Goal: Task Accomplishment & Management: Use online tool/utility

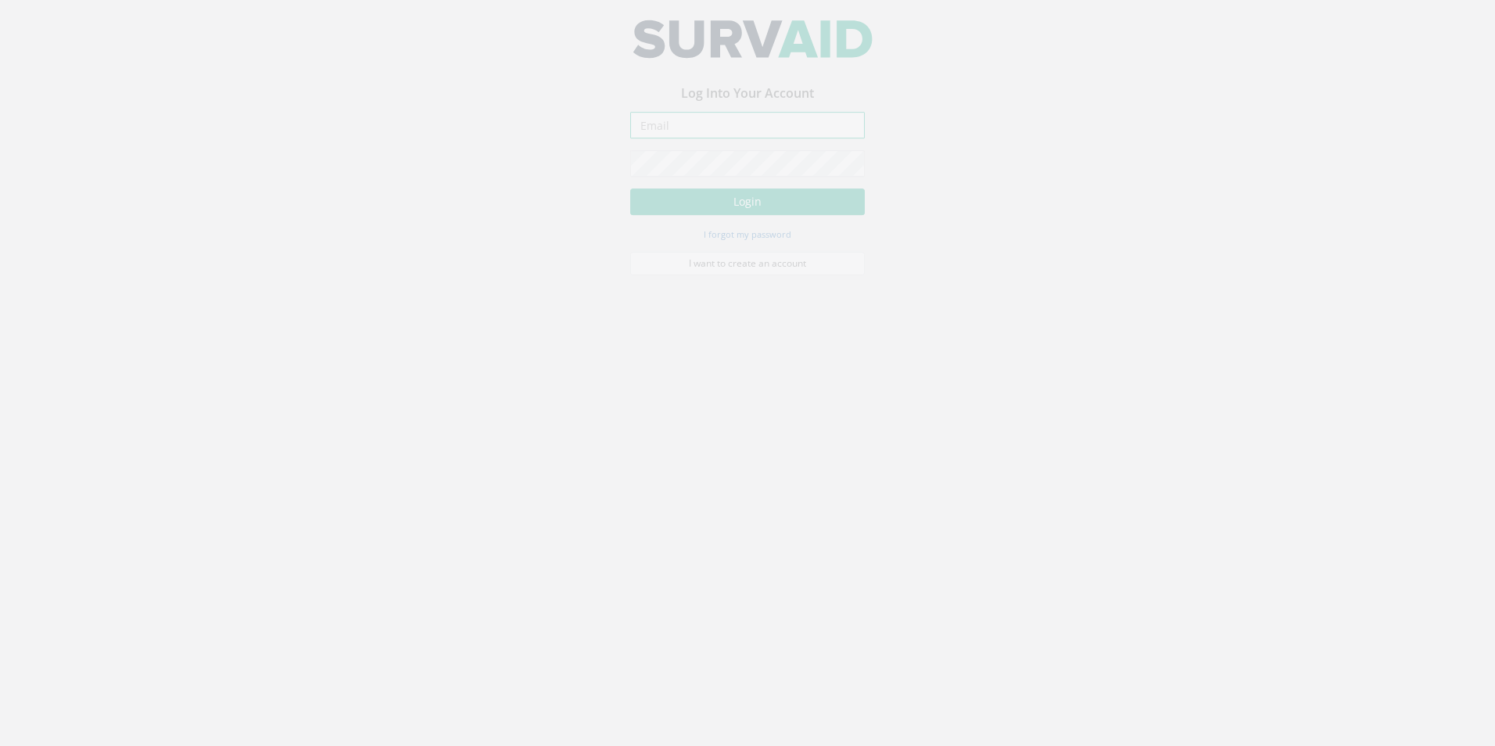
type input "[PERSON_NAME][EMAIL_ADDRESS][PERSON_NAME][DOMAIN_NAME]"
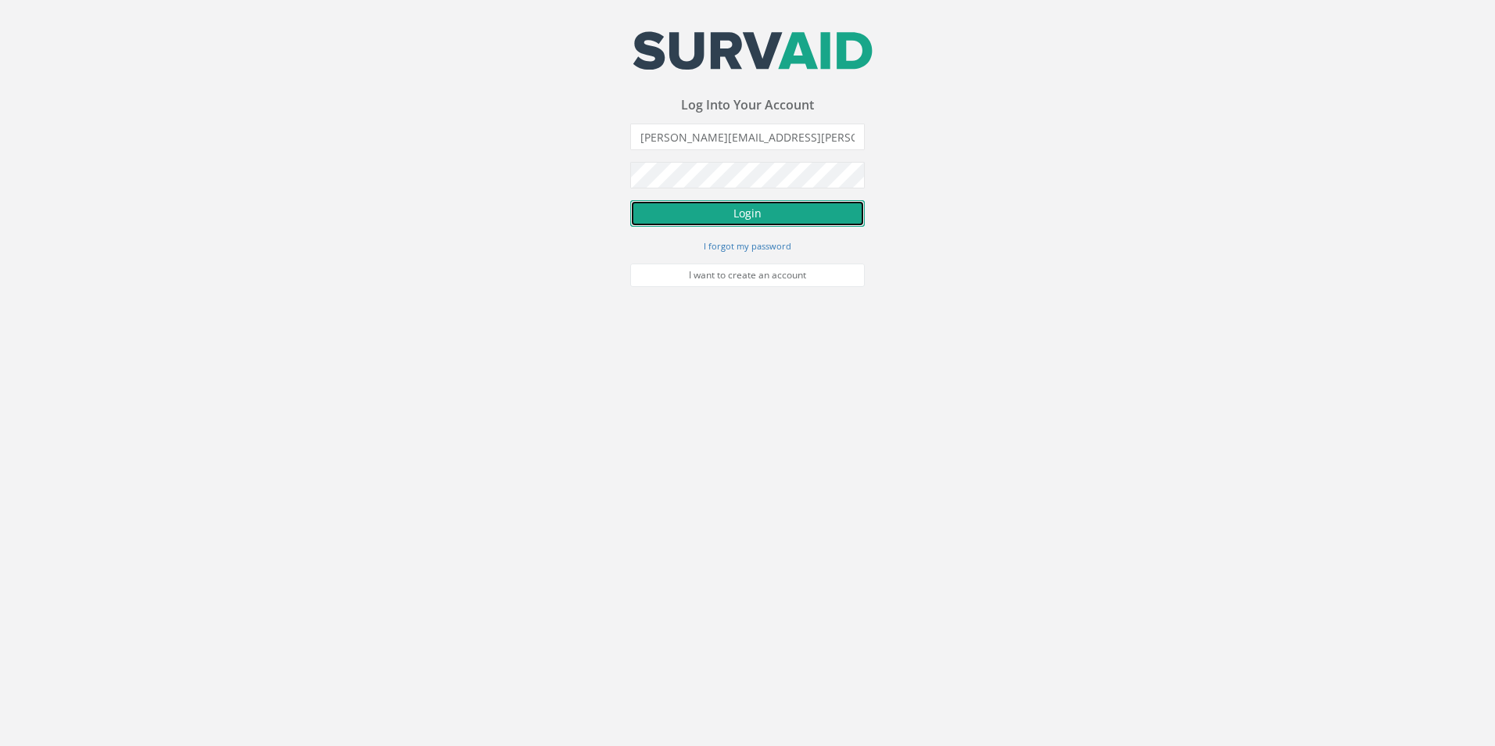
click at [745, 211] on button "Login" at bounding box center [747, 213] width 235 height 27
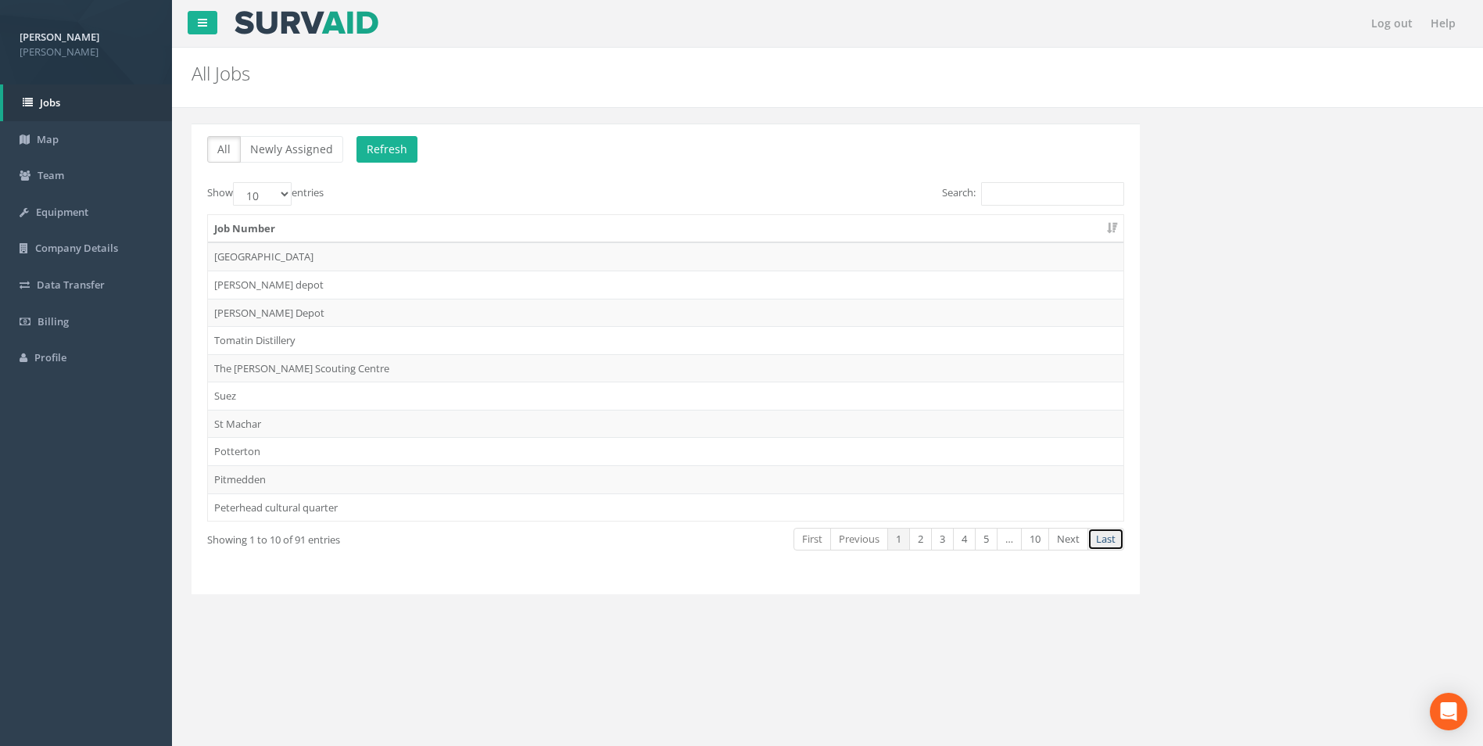
click at [1108, 543] on link "Last" at bounding box center [1105, 539] width 37 height 23
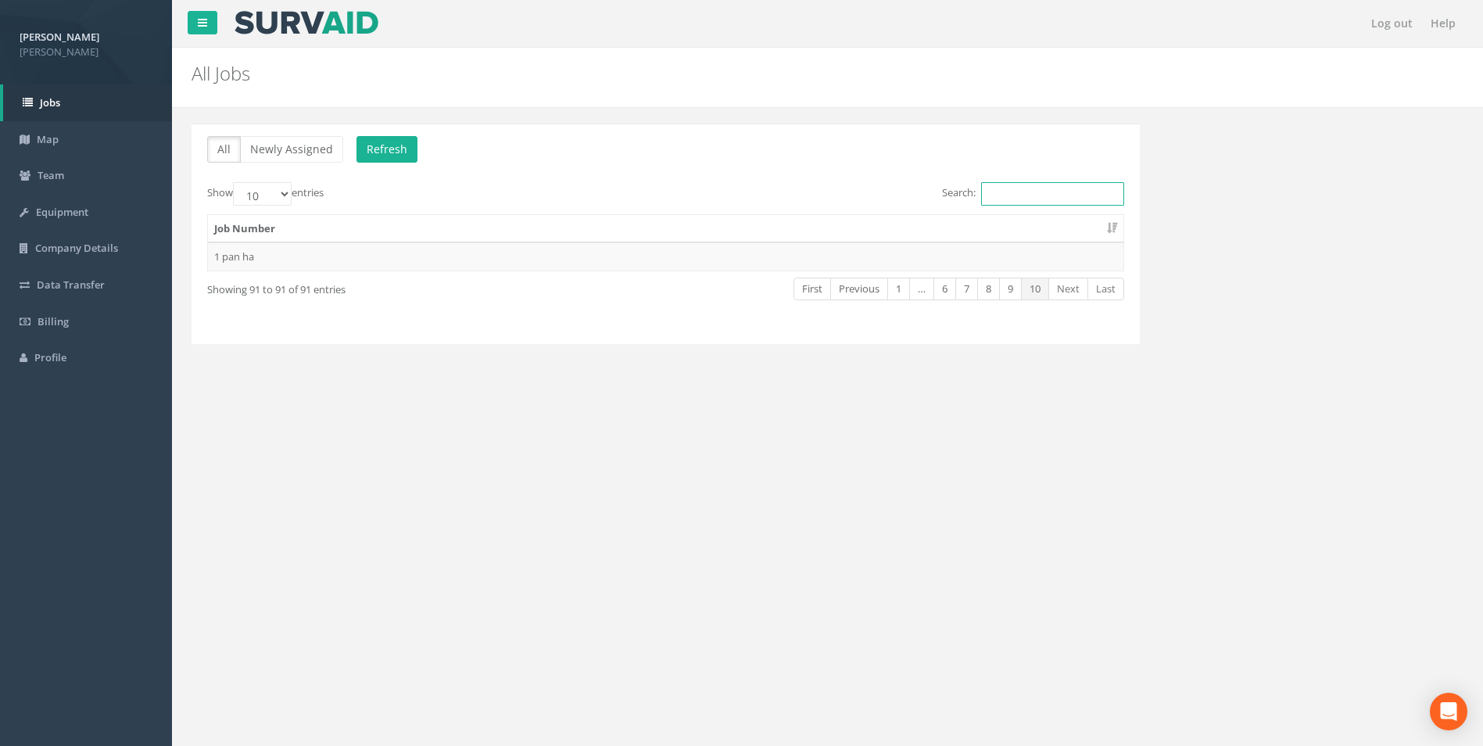
click at [992, 192] on input "Search:" at bounding box center [1052, 193] width 143 height 23
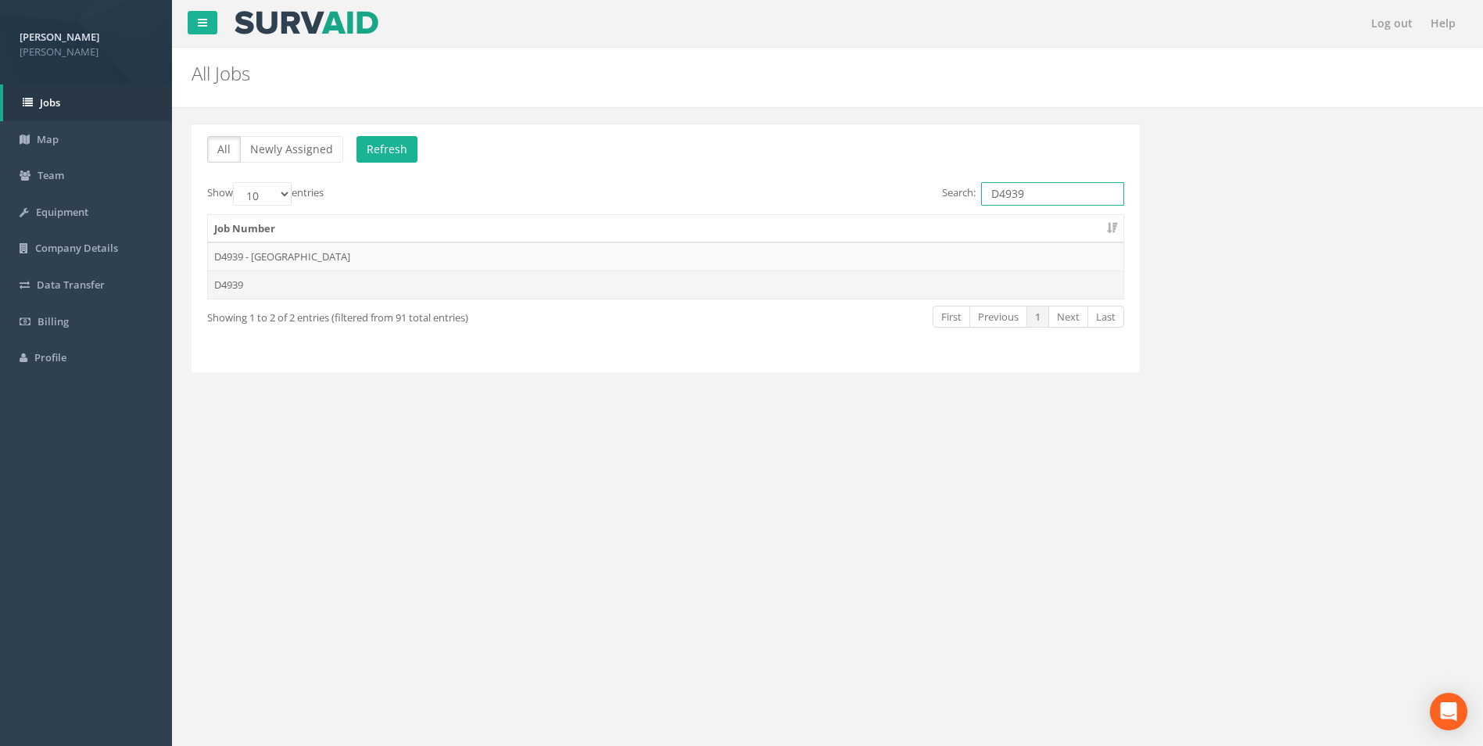
type input "D4939"
click at [237, 289] on td "D4939" at bounding box center [665, 284] width 915 height 28
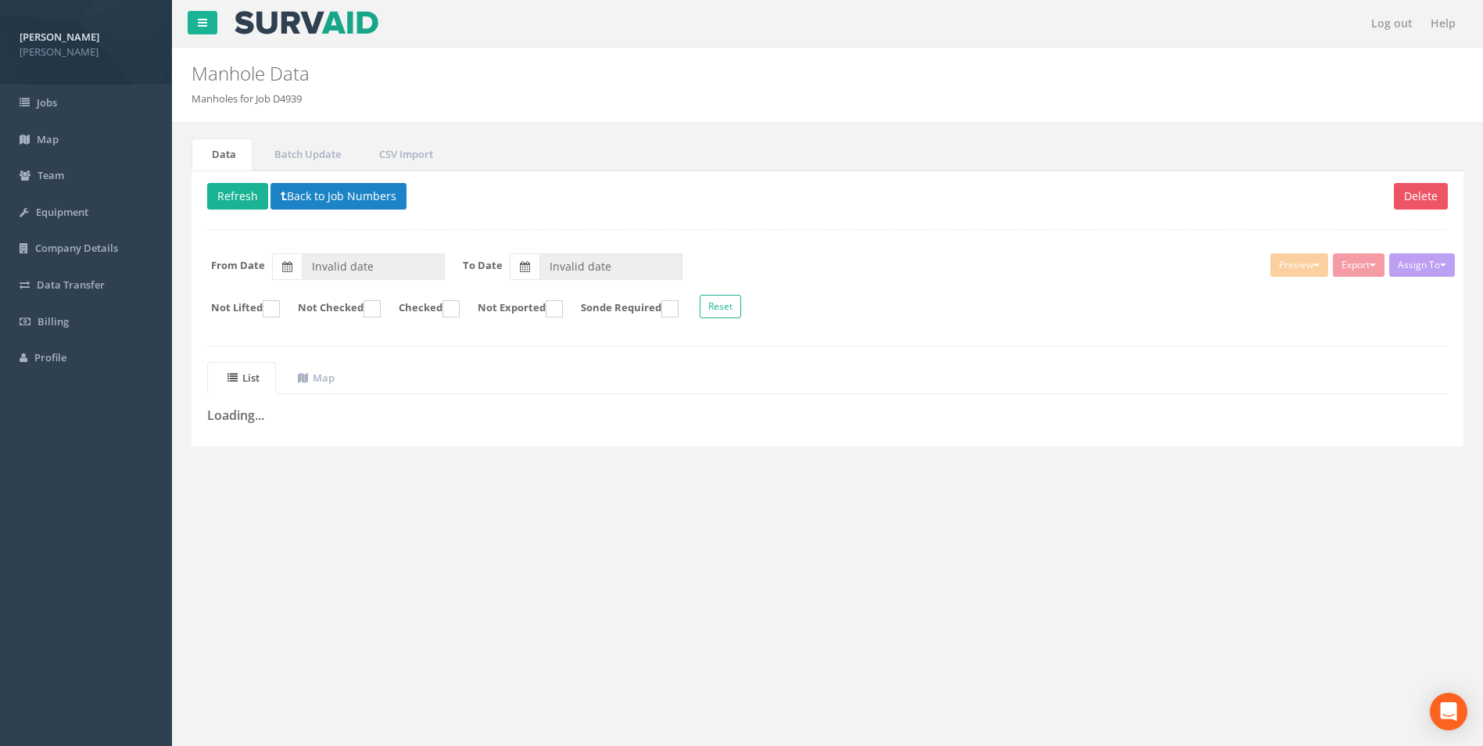
type input "[DATE]"
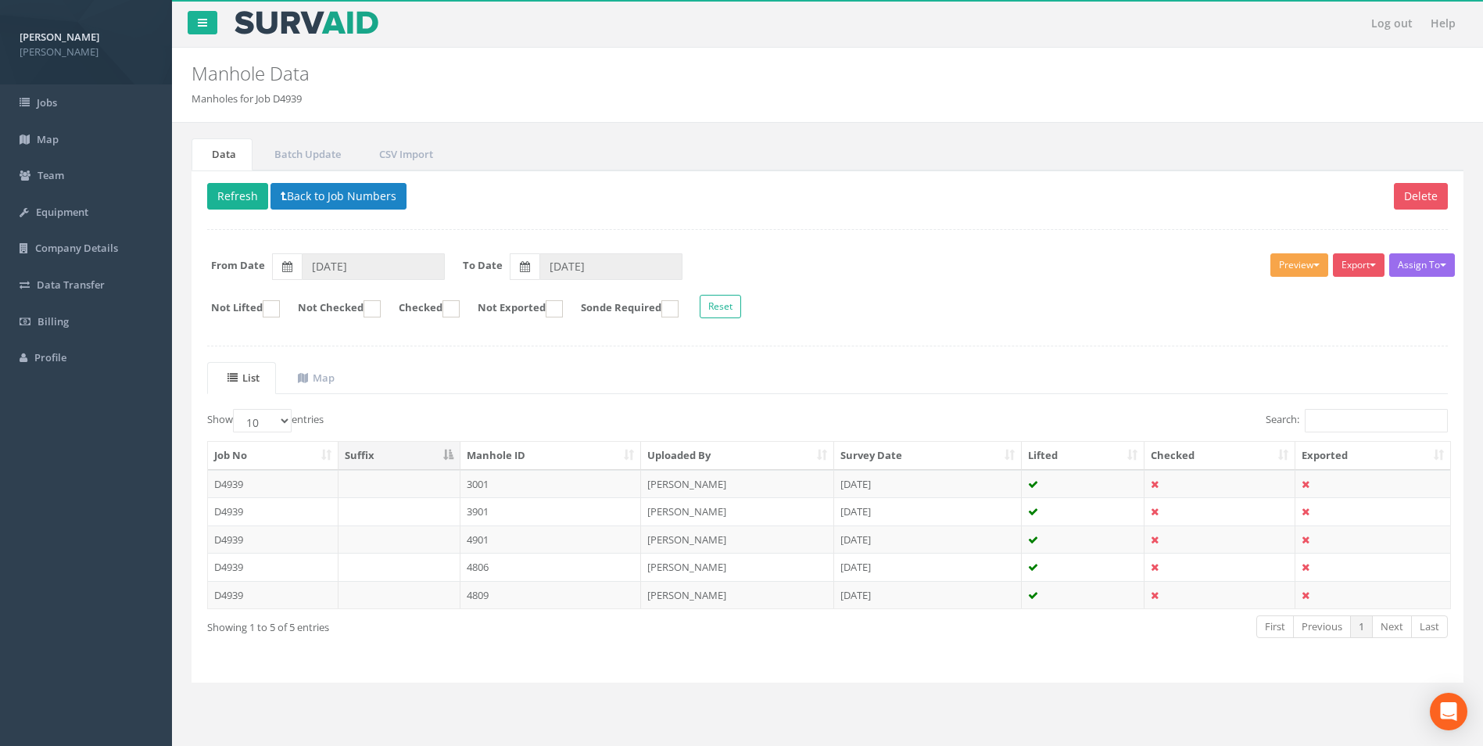
click at [1290, 267] on button "Preview" at bounding box center [1299, 264] width 58 height 23
click at [1271, 291] on link "[PERSON_NAME]" at bounding box center [1270, 297] width 119 height 24
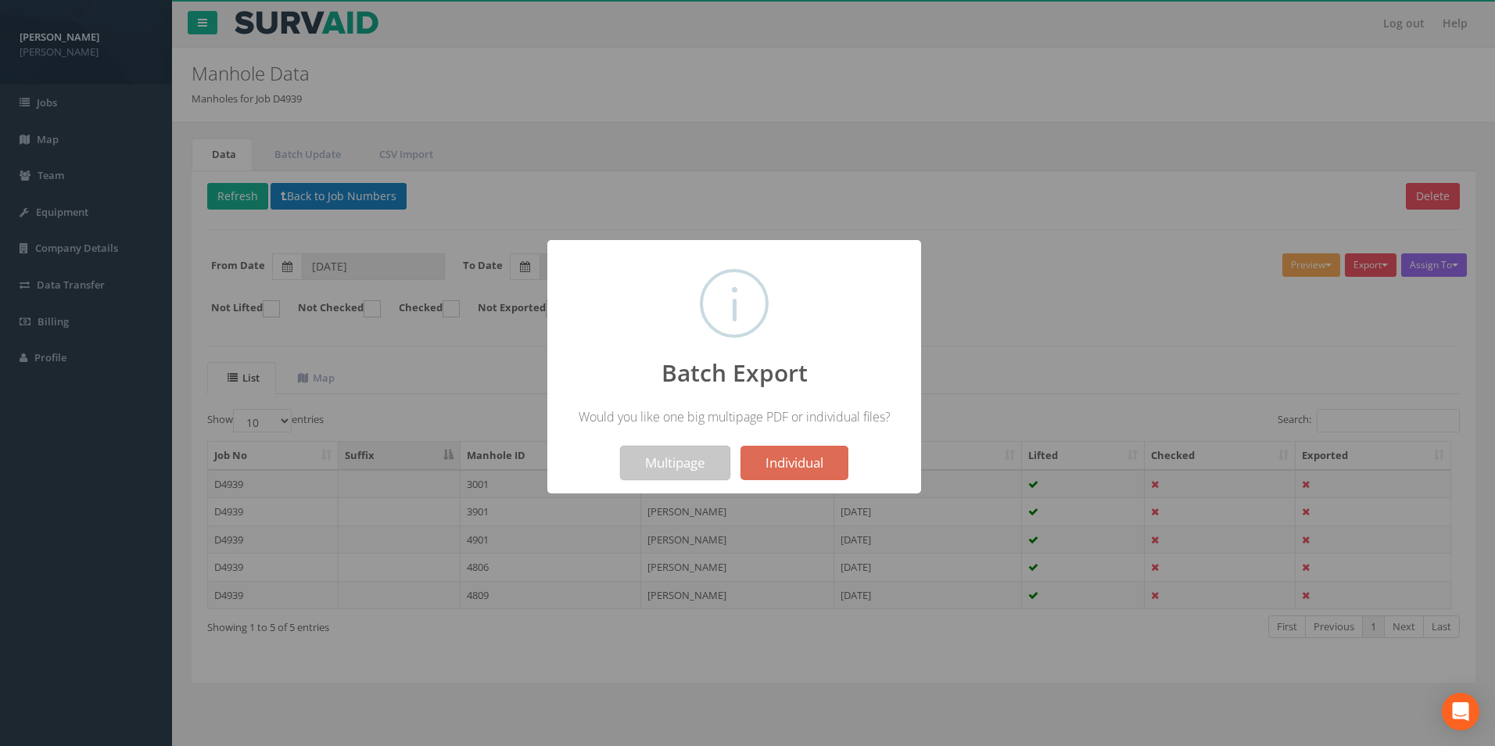
click at [690, 459] on button "Multipage" at bounding box center [675, 463] width 110 height 34
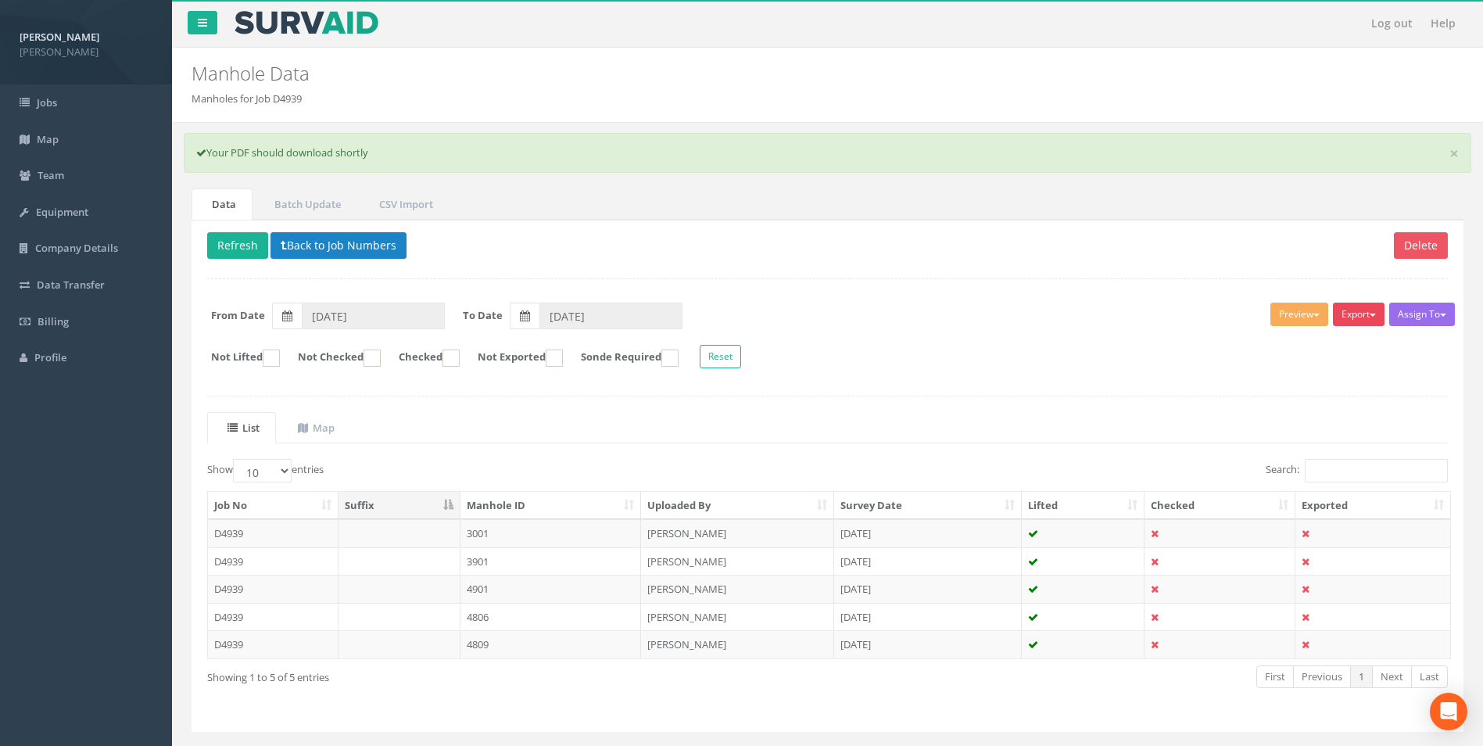
click at [1346, 317] on button "Export" at bounding box center [1359, 314] width 52 height 23
click at [1337, 341] on link "[PERSON_NAME]" at bounding box center [1319, 347] width 133 height 24
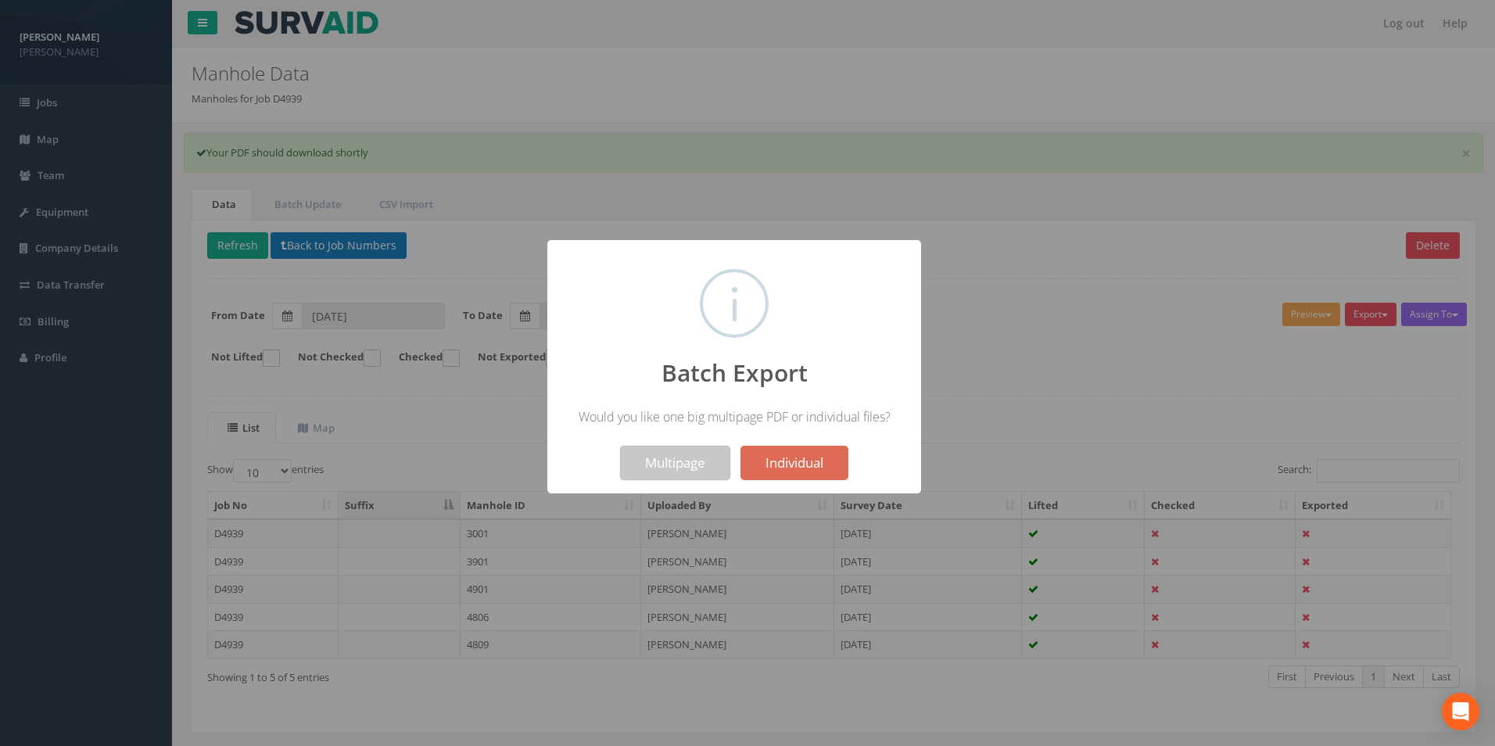
click at [668, 461] on button "Multipage" at bounding box center [675, 463] width 110 height 34
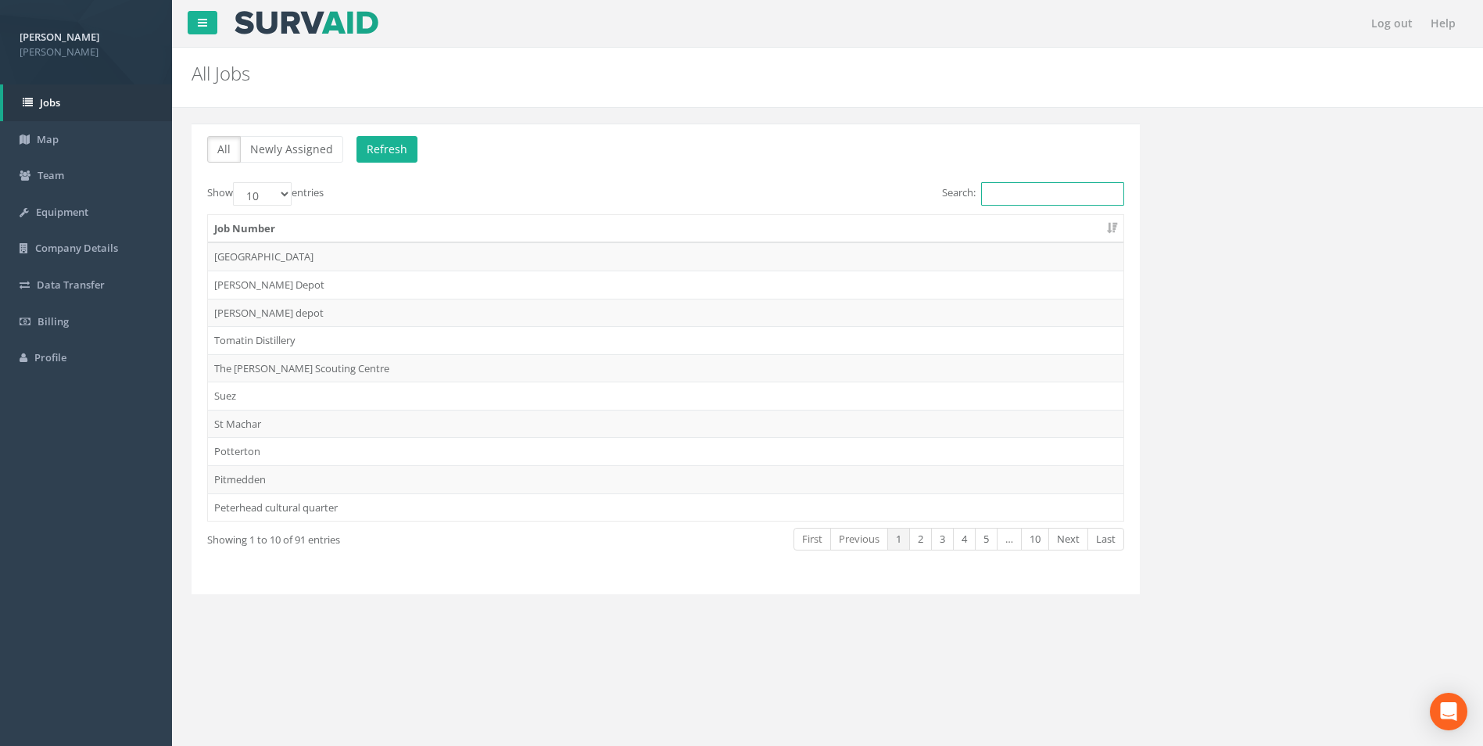
click at [1023, 187] on input "Search:" at bounding box center [1052, 193] width 143 height 23
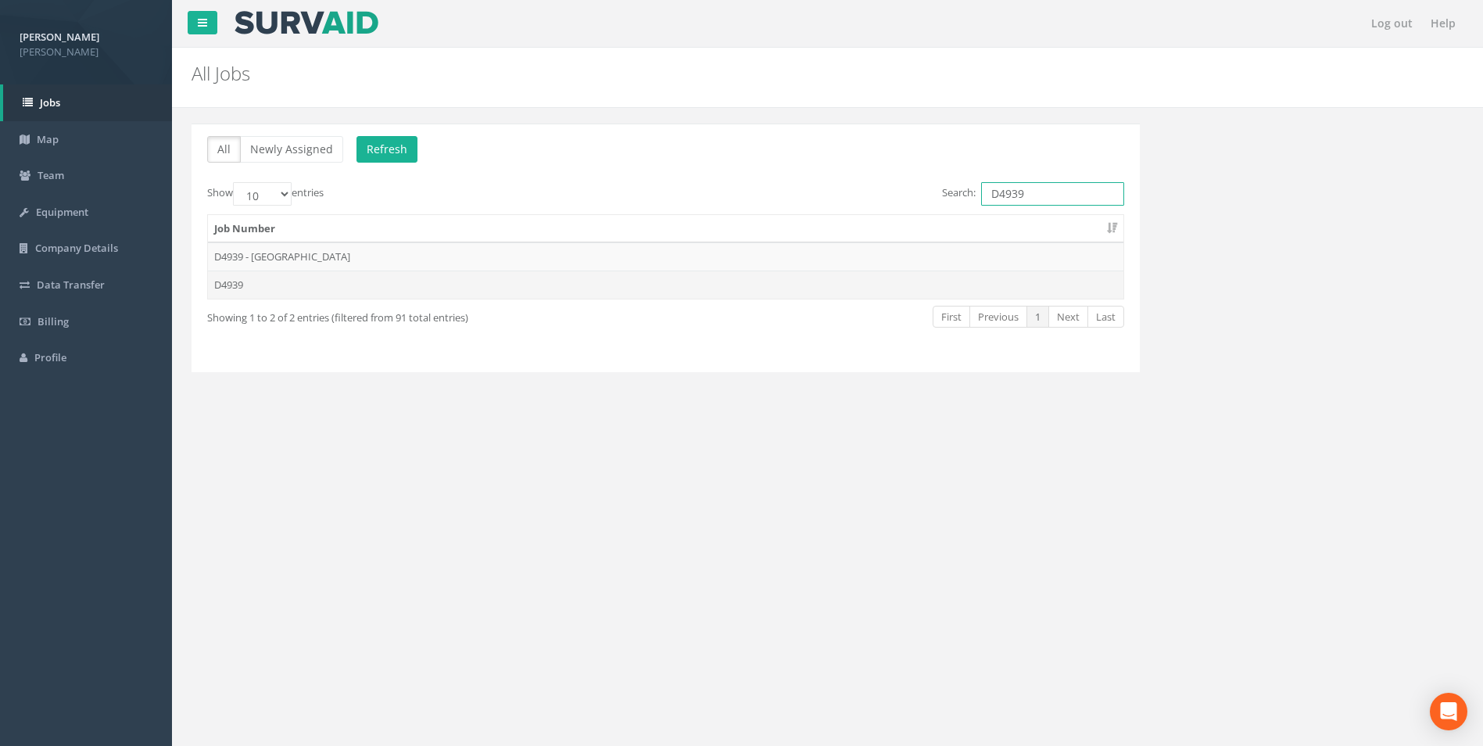
type input "D4939"
click at [231, 282] on td "D4939" at bounding box center [665, 284] width 915 height 28
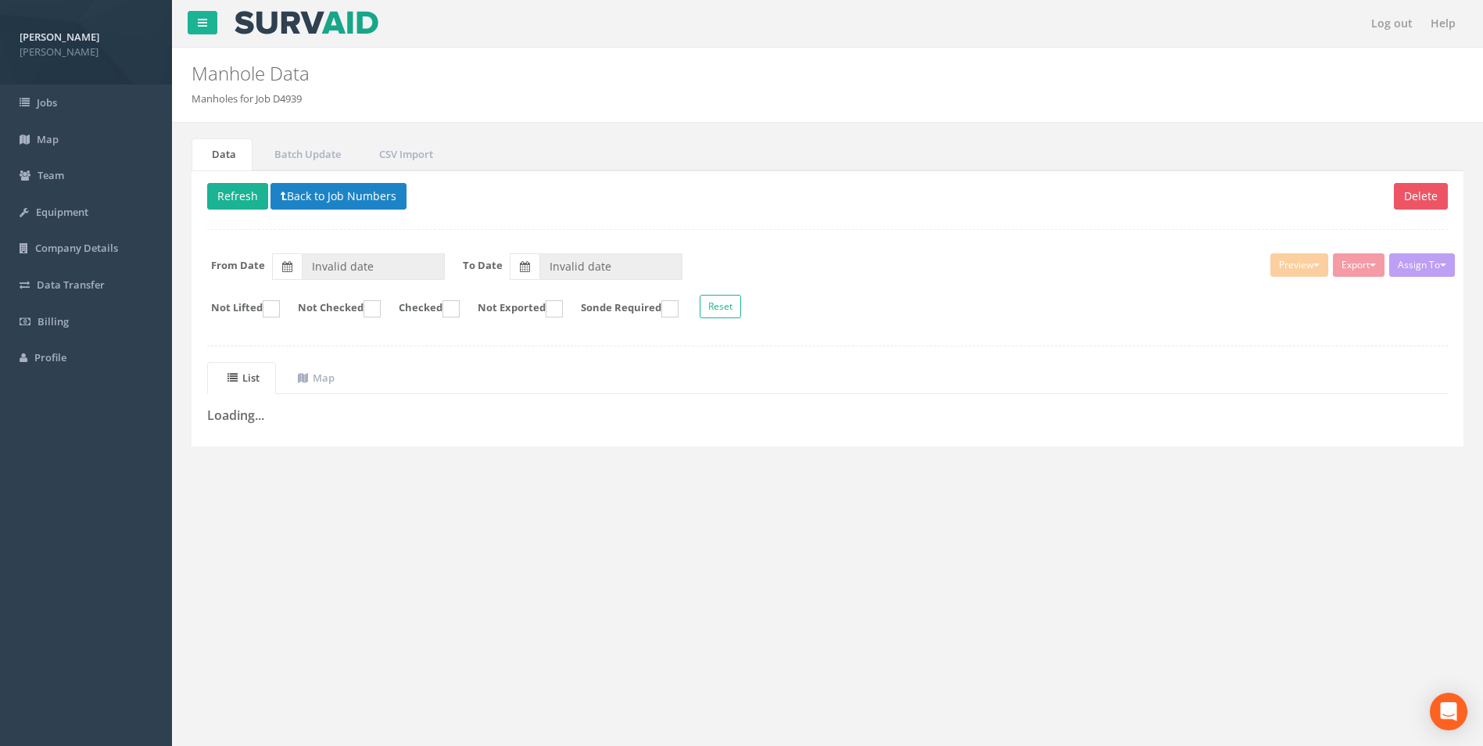
type input "[DATE]"
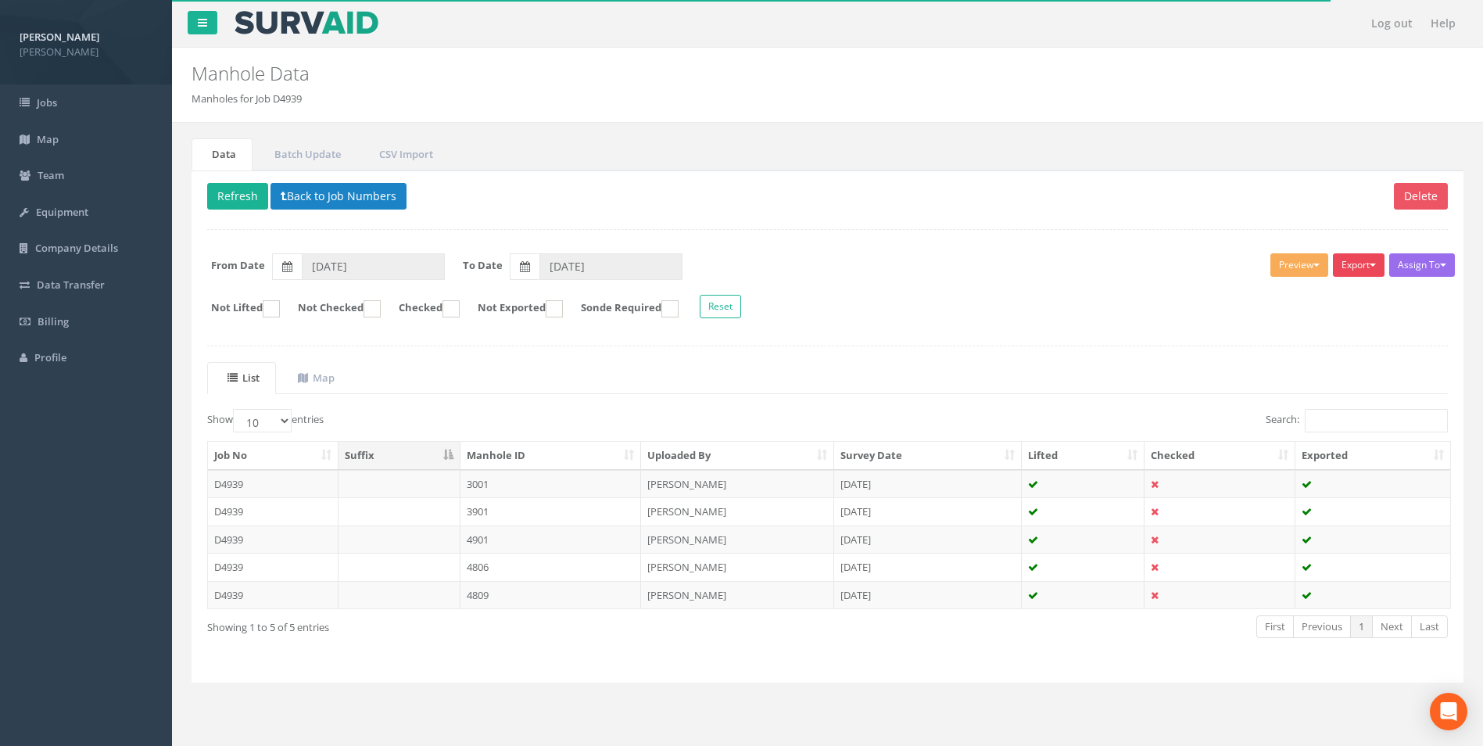
click at [1348, 270] on button "Export" at bounding box center [1359, 264] width 52 height 23
click at [1204, 230] on div "Delete Refresh Back to Job Numbers Assign To OmniSurveys Ltd No Companies Added…" at bounding box center [828, 426] width 1272 height 512
click at [1362, 263] on button "Export" at bounding box center [1359, 264] width 52 height 23
click at [1352, 291] on link "[PERSON_NAME]" at bounding box center [1319, 297] width 133 height 24
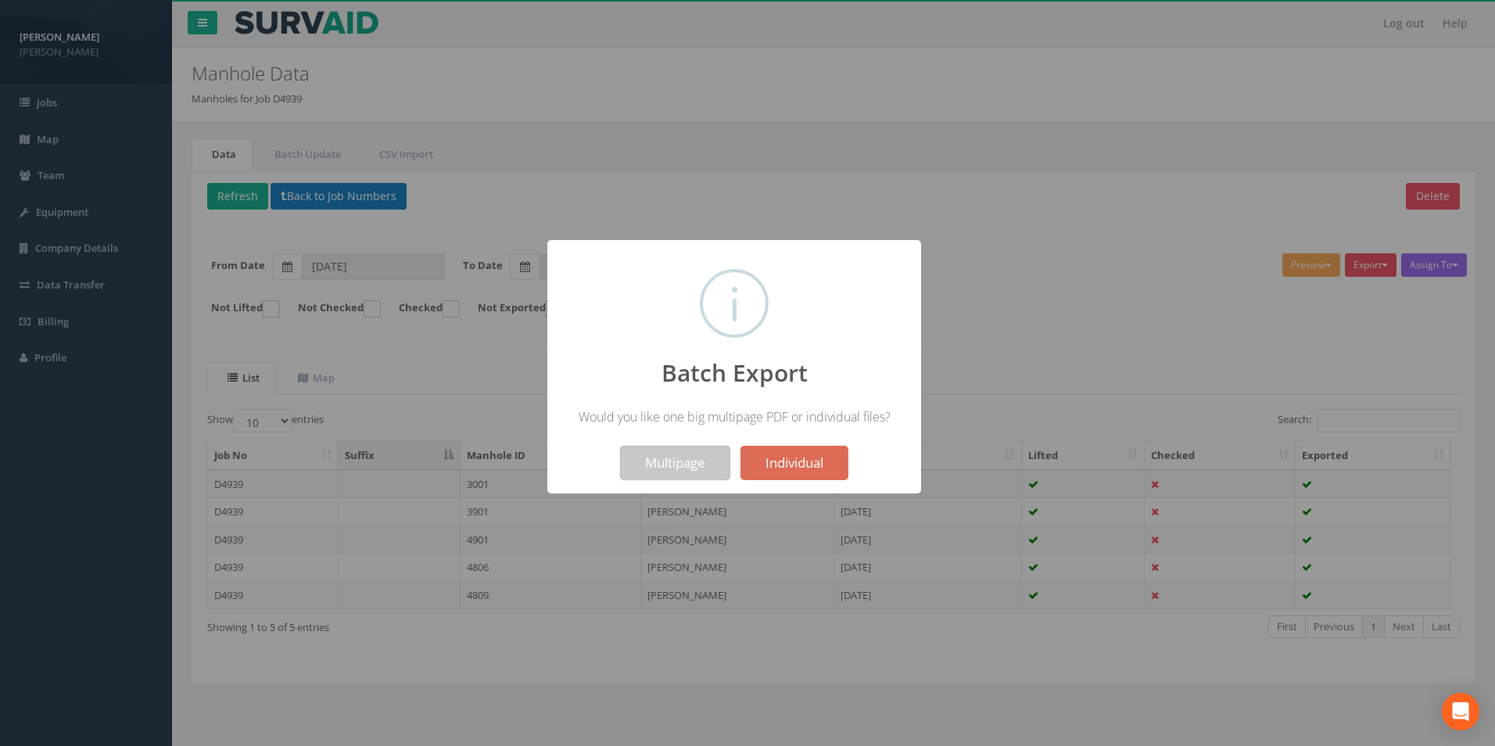
click at [694, 460] on button "Multipage" at bounding box center [675, 463] width 110 height 34
